Goal: Navigation & Orientation: Find specific page/section

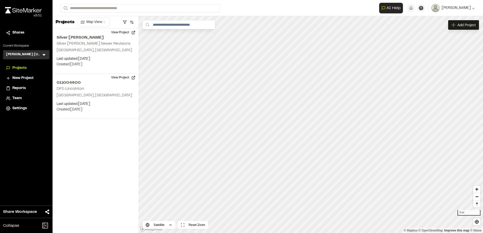
click at [33, 56] on h3 "[PERSON_NAME] [US_STATE]" at bounding box center [23, 54] width 35 height 5
click at [44, 57] on div "[PERSON_NAME] [US_STATE] KH Menu" at bounding box center [26, 54] width 46 height 9
click at [44, 57] on icon at bounding box center [43, 54] width 5 height 5
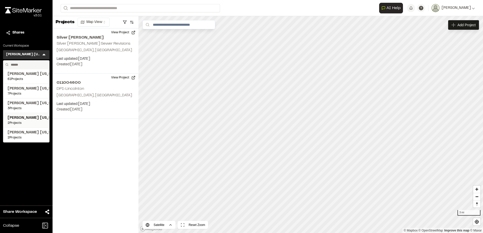
click at [32, 125] on span "2 Projects" at bounding box center [26, 123] width 37 height 5
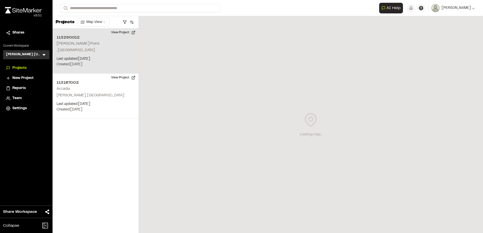
click at [93, 40] on h2 "113290012" at bounding box center [96, 38] width 78 height 6
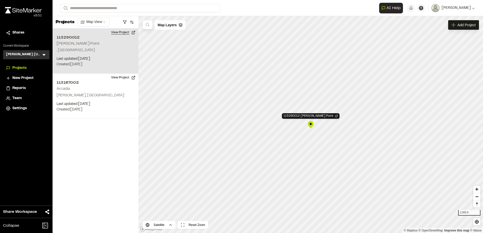
click at [132, 35] on button "View Project" at bounding box center [123, 33] width 30 height 8
click at [84, 49] on p ", [GEOGRAPHIC_DATA]" at bounding box center [96, 51] width 78 height 6
click at [134, 33] on button "View Project" at bounding box center [123, 33] width 30 height 8
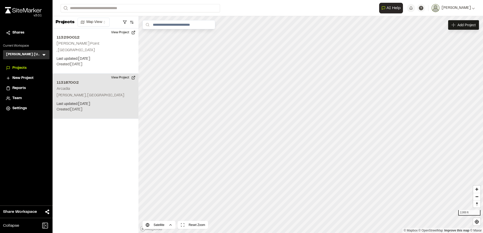
click at [108, 86] on div "113187002 [PERSON_NAME], [GEOGRAPHIC_DATA] Last updated: [DATE] Budget: $ Creat…" at bounding box center [95, 96] width 86 height 45
click at [125, 80] on button "View Project" at bounding box center [123, 78] width 30 height 8
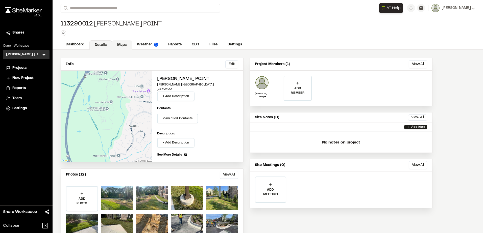
click at [126, 46] on link "Maps" at bounding box center [122, 45] width 20 height 10
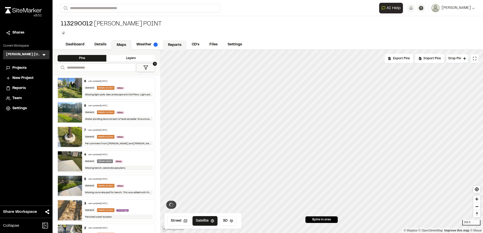
click at [170, 43] on link "Reports" at bounding box center [175, 45] width 24 height 10
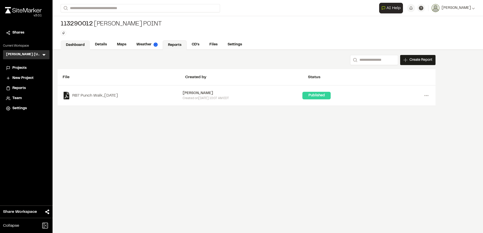
click at [86, 42] on link "Dashboard" at bounding box center [75, 45] width 29 height 10
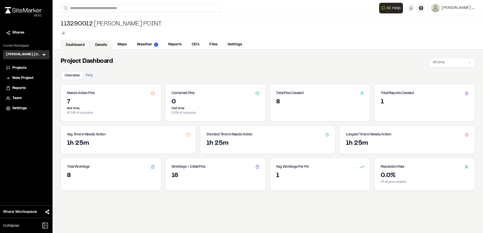
click at [101, 49] on link "Details" at bounding box center [101, 45] width 22 height 10
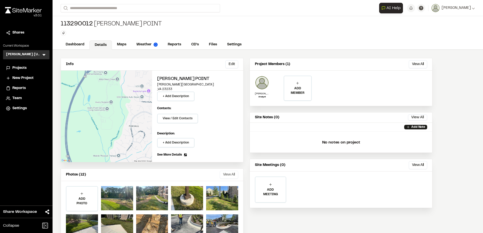
click at [227, 176] on button "View All" at bounding box center [229, 175] width 18 height 8
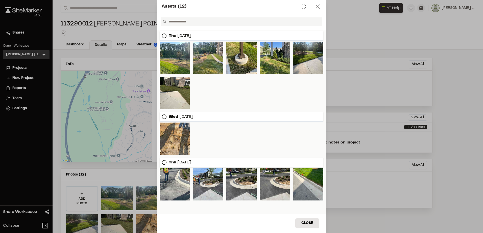
click at [319, 7] on icon at bounding box center [317, 6] width 7 height 7
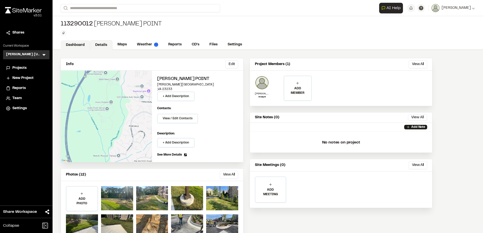
click at [76, 46] on link "Dashboard" at bounding box center [75, 45] width 29 height 10
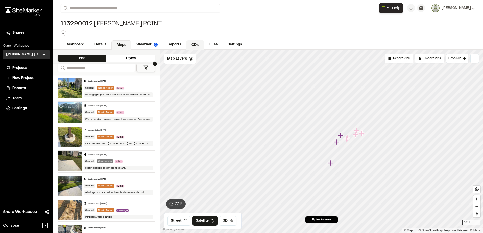
click at [199, 42] on link "CD's" at bounding box center [195, 45] width 18 height 10
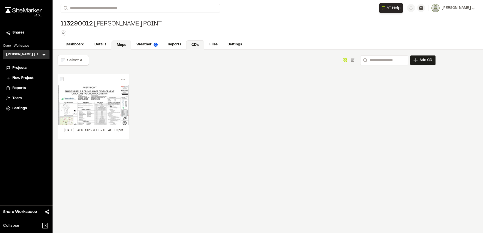
click at [116, 48] on link "Maps" at bounding box center [121, 45] width 20 height 10
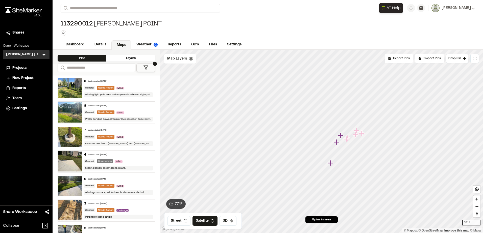
scroll to position [41, 0]
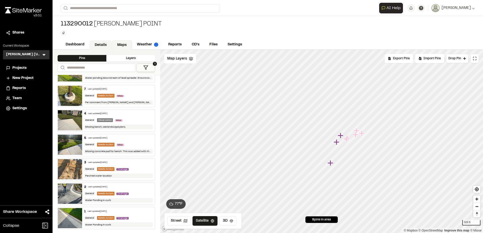
click at [98, 42] on link "Details" at bounding box center [100, 45] width 22 height 10
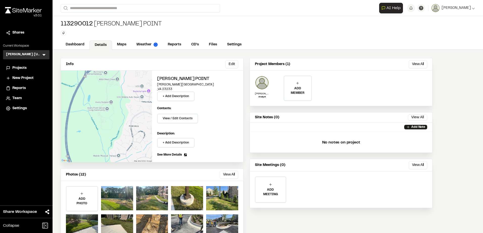
scroll to position [19, 0]
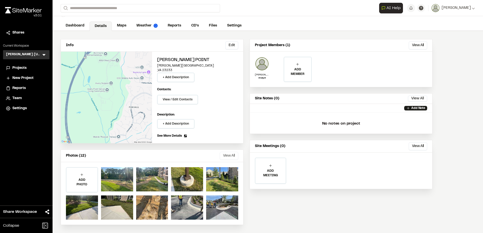
click at [225, 155] on button "View All" at bounding box center [229, 156] width 18 height 8
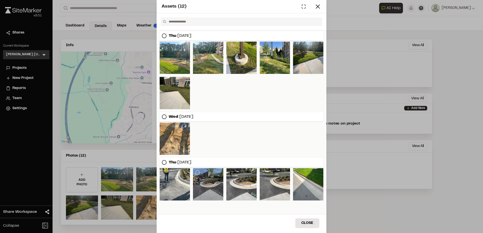
click at [203, 184] on div at bounding box center [208, 184] width 30 height 32
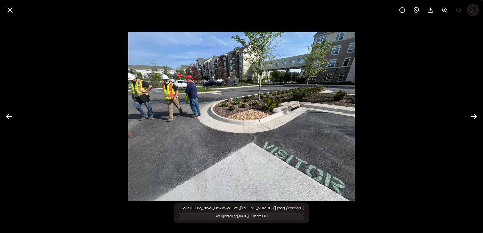
click at [475, 10] on icon at bounding box center [472, 10] width 6 height 6
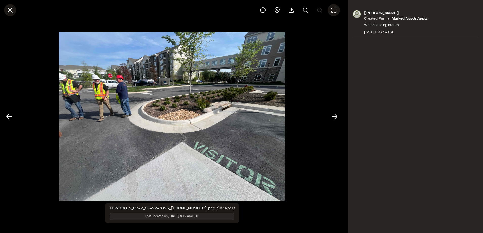
click at [13, 13] on icon at bounding box center [10, 10] width 9 height 9
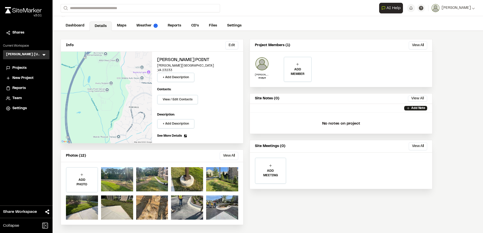
drag, startPoint x: 140, startPoint y: 38, endPoint x: 73, endPoint y: 48, distance: 67.6
click at [140, 38] on div "Assets ( 12 ) Thu Jun 26, 2025 Wed Jun 04, 2025 Thu May 22, 2025 Close Select D…" at bounding box center [241, 120] width 483 height 233
click at [41, 55] on div "Kimley Horn Virginia KH Menu" at bounding box center [26, 54] width 46 height 9
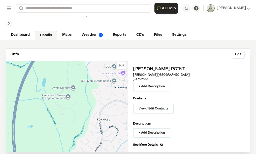
scroll to position [2, 0]
